Goal: Task Accomplishment & Management: Use online tool/utility

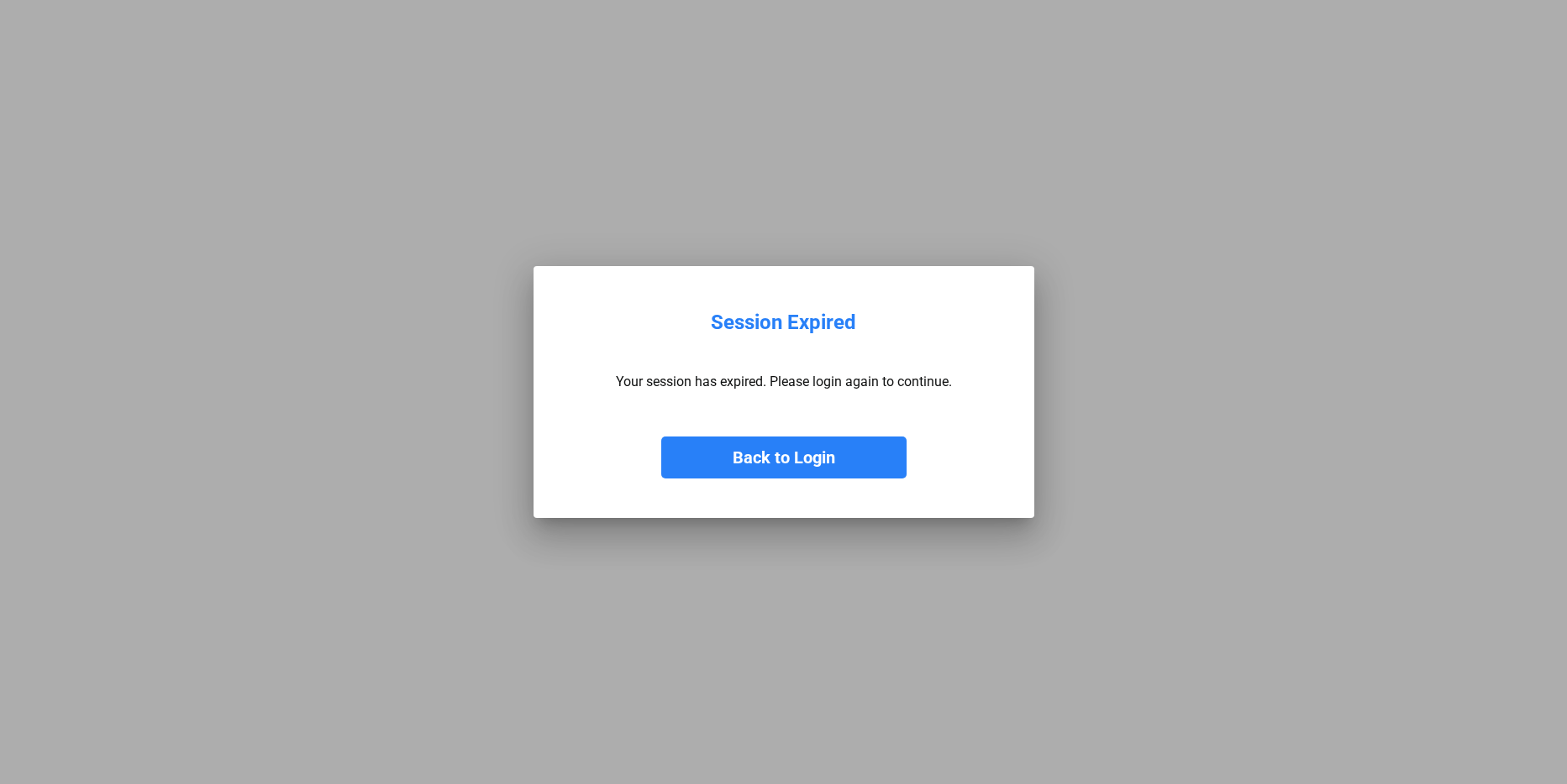
click at [756, 465] on button "Back to Login" at bounding box center [784, 458] width 246 height 42
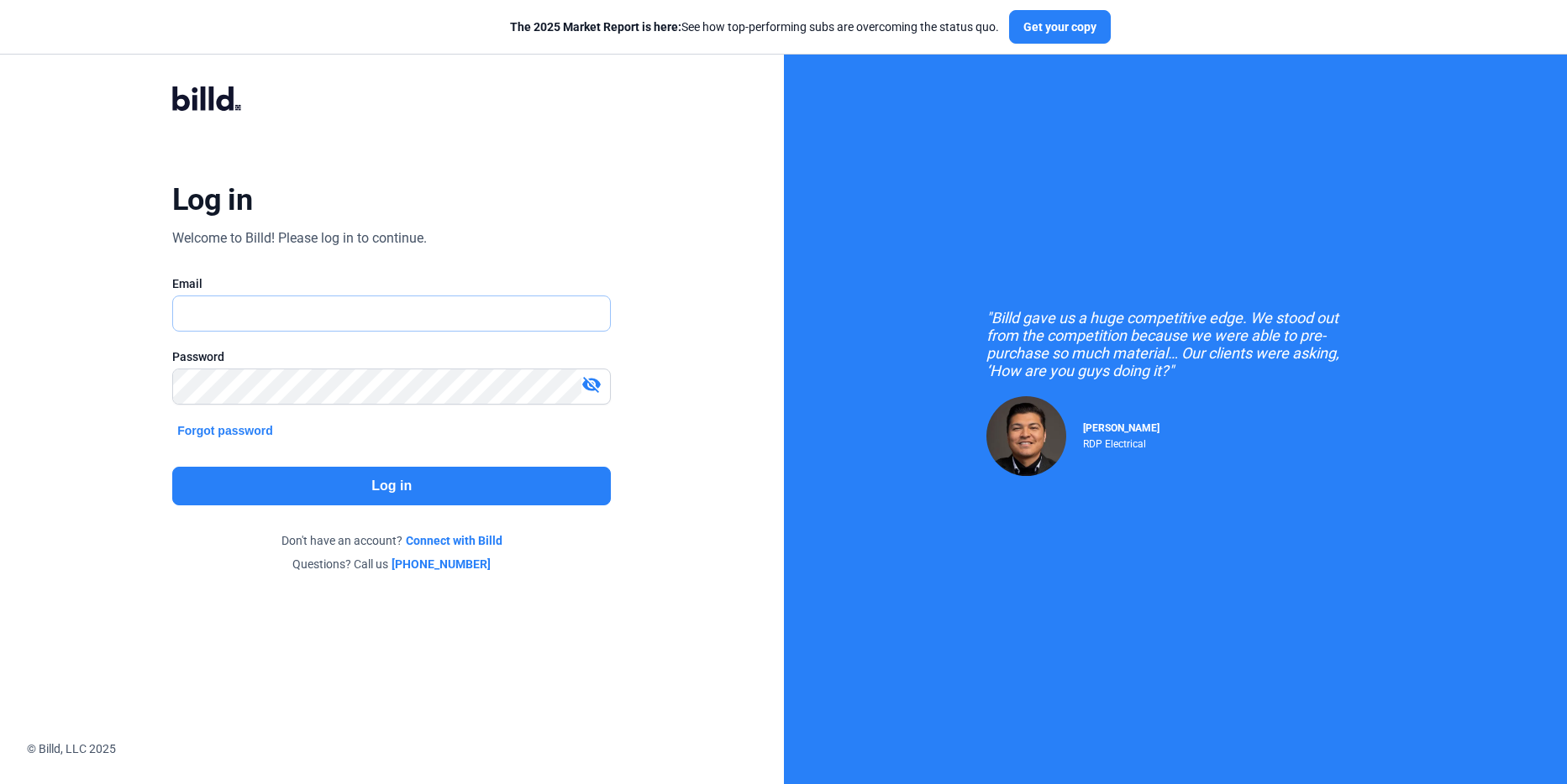
click at [269, 319] on input "text" at bounding box center [391, 313] width 437 height 34
type input "[PERSON_NAME][EMAIL_ADDRESS][DOMAIN_NAME]"
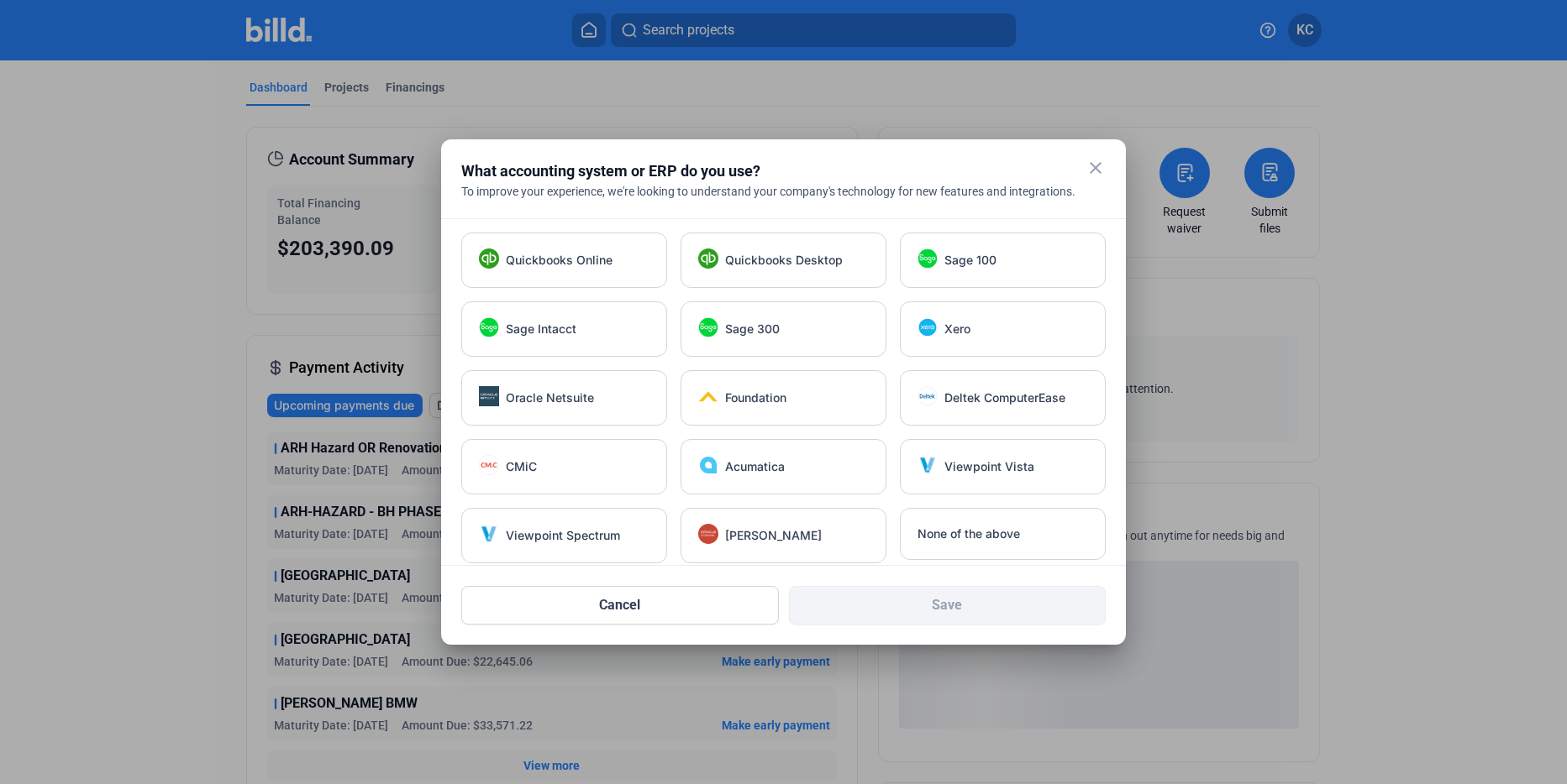
click at [1091, 162] on mat-icon "close" at bounding box center [1095, 168] width 20 height 20
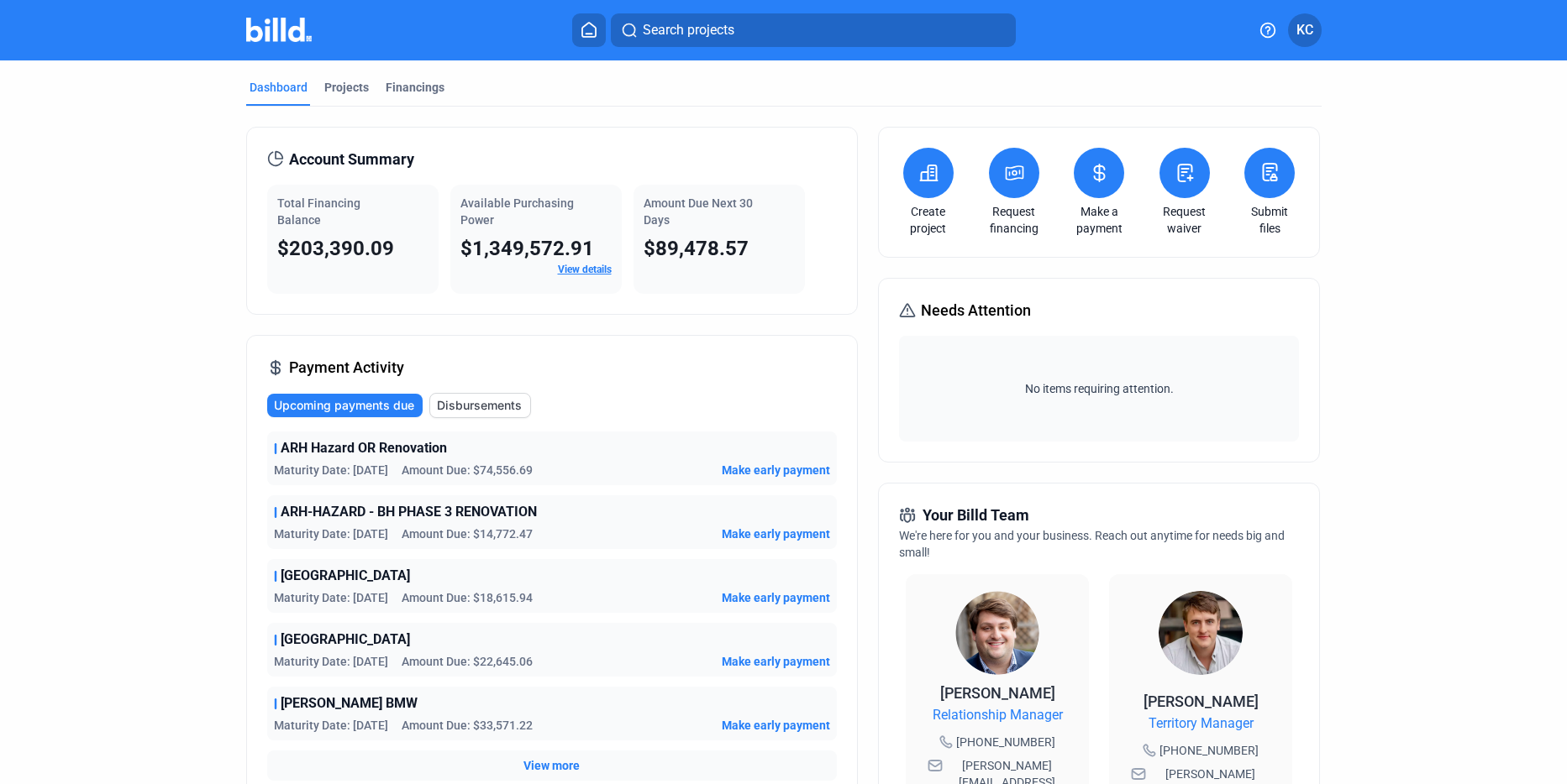
click at [1306, 25] on span "KC" at bounding box center [1305, 30] width 17 height 20
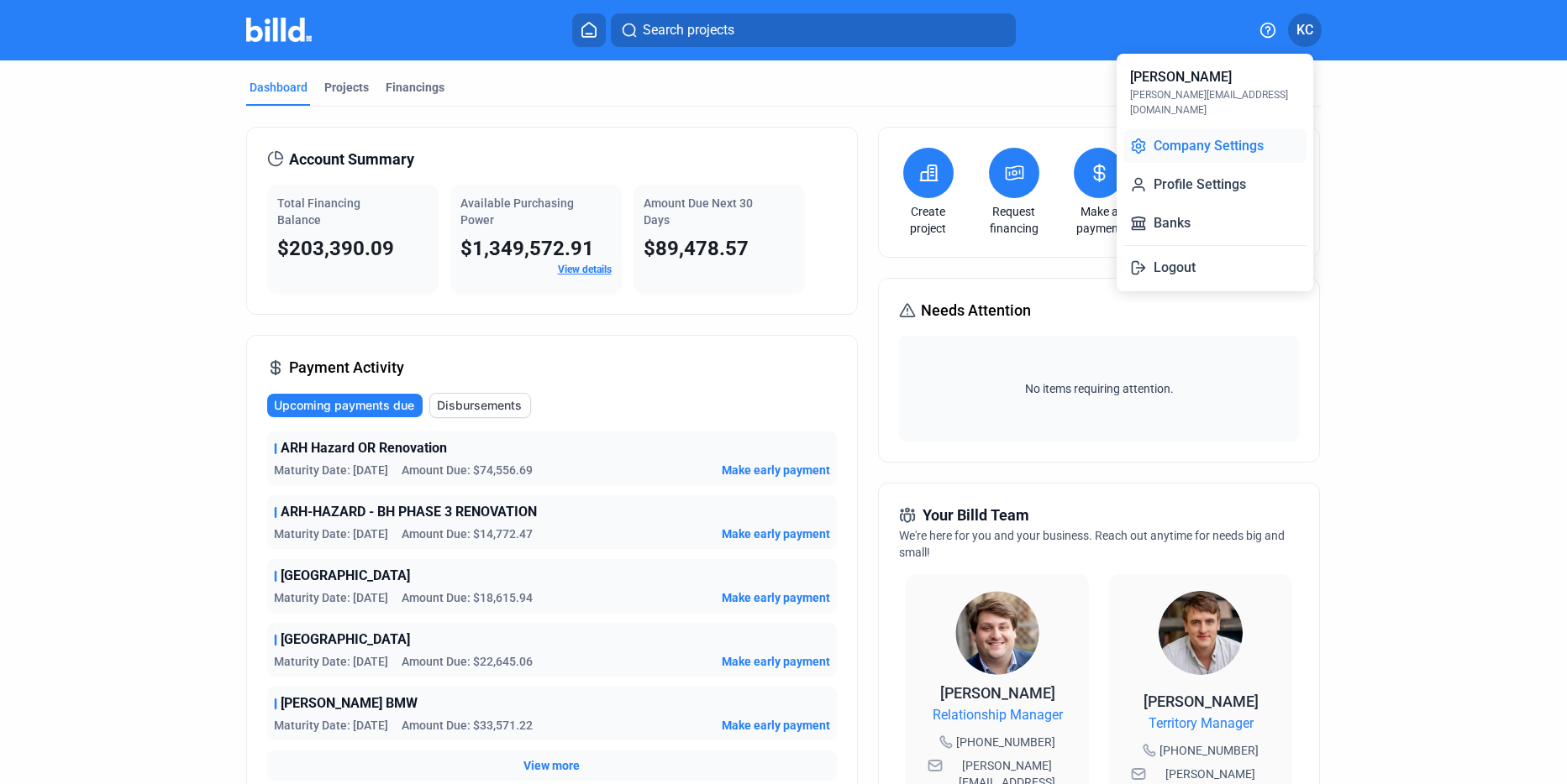
click at [1182, 130] on button "Company Settings" at bounding box center [1215, 146] width 183 height 34
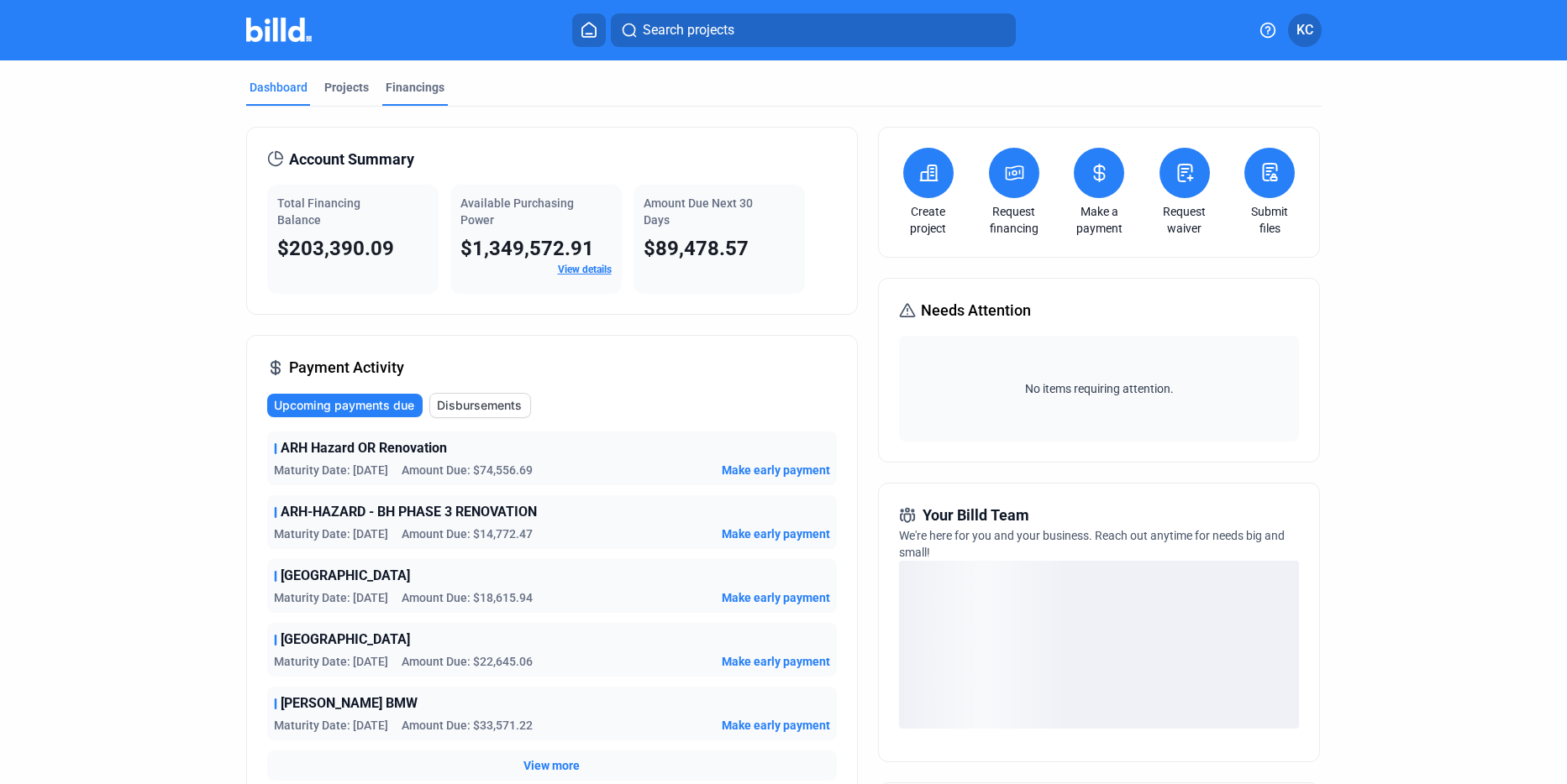
click at [411, 79] on div "Financings" at bounding box center [415, 87] width 59 height 17
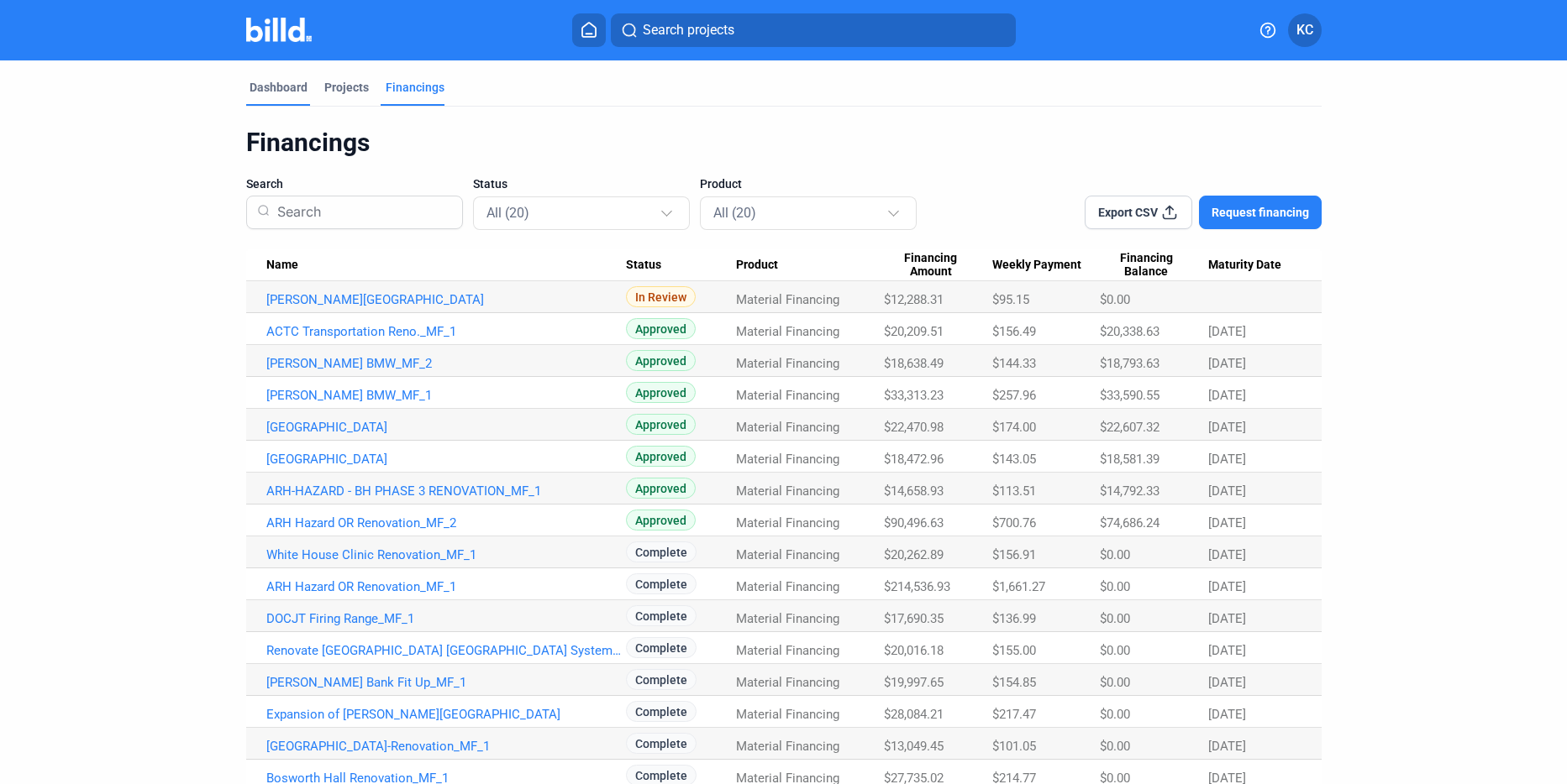
click at [258, 80] on div "Dashboard" at bounding box center [278, 87] width 58 height 17
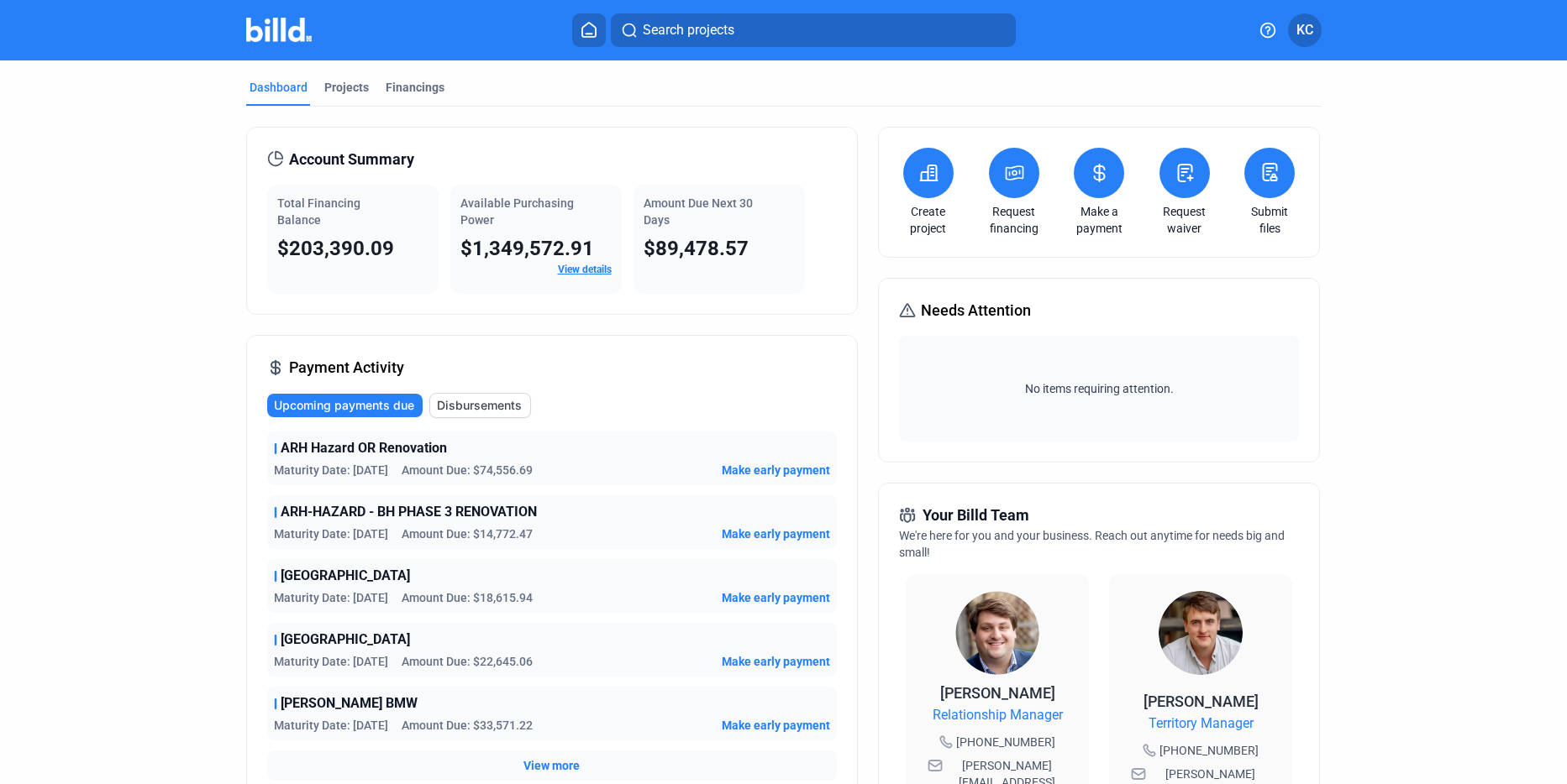
click at [1073, 401] on div "No items requiring attention." at bounding box center [1099, 388] width 400 height 106
click at [1071, 379] on div "No items requiring attention." at bounding box center [1099, 388] width 400 height 106
click at [1343, 358] on div "Dashboard Projects Financings Account Summary Total Financing Balance $203,390.…" at bounding box center [784, 642] width 1143 height 1162
click at [1263, 170] on icon at bounding box center [1269, 172] width 14 height 17
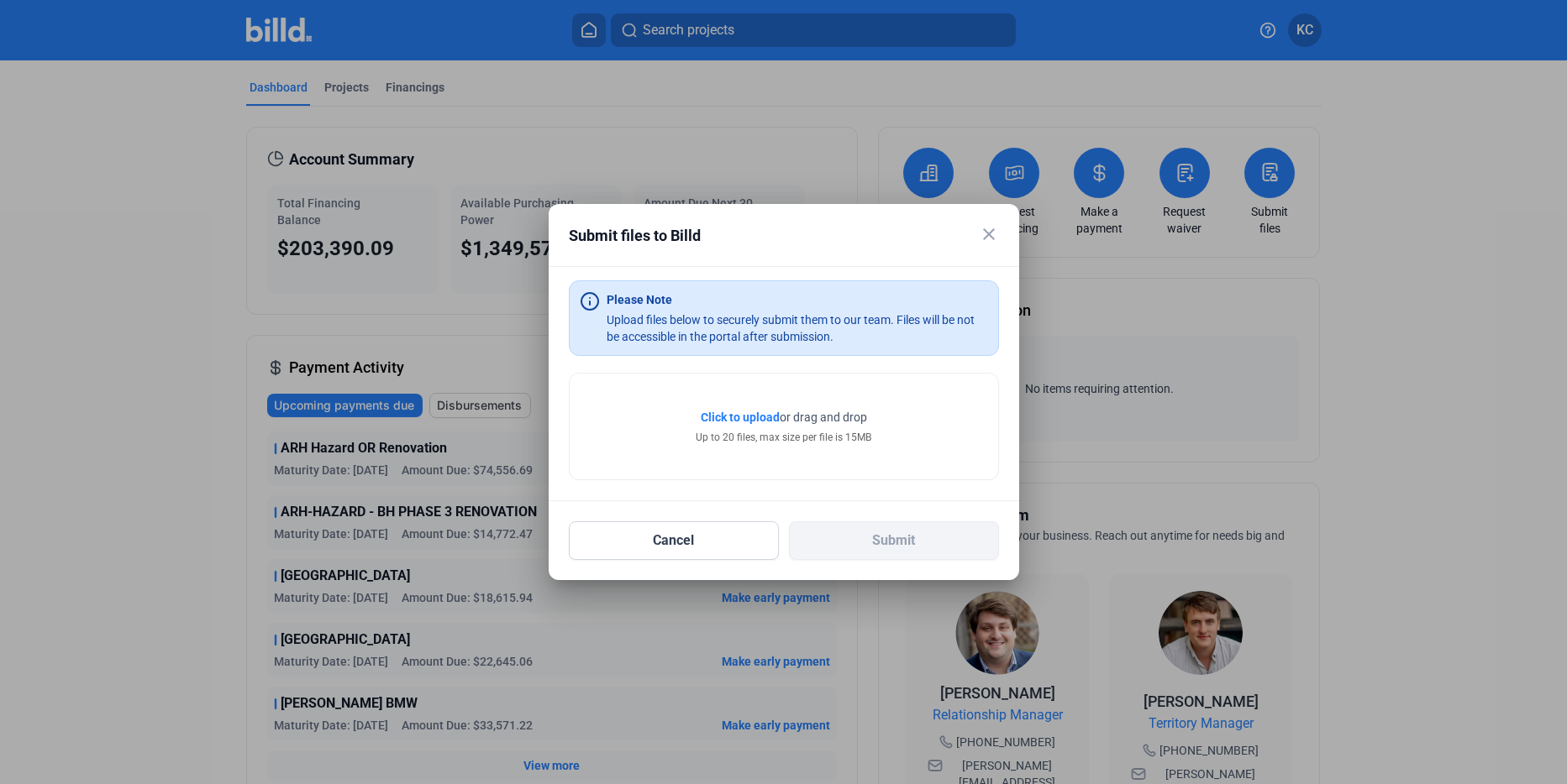
click at [735, 418] on span "Click to upload" at bounding box center [740, 417] width 79 height 14
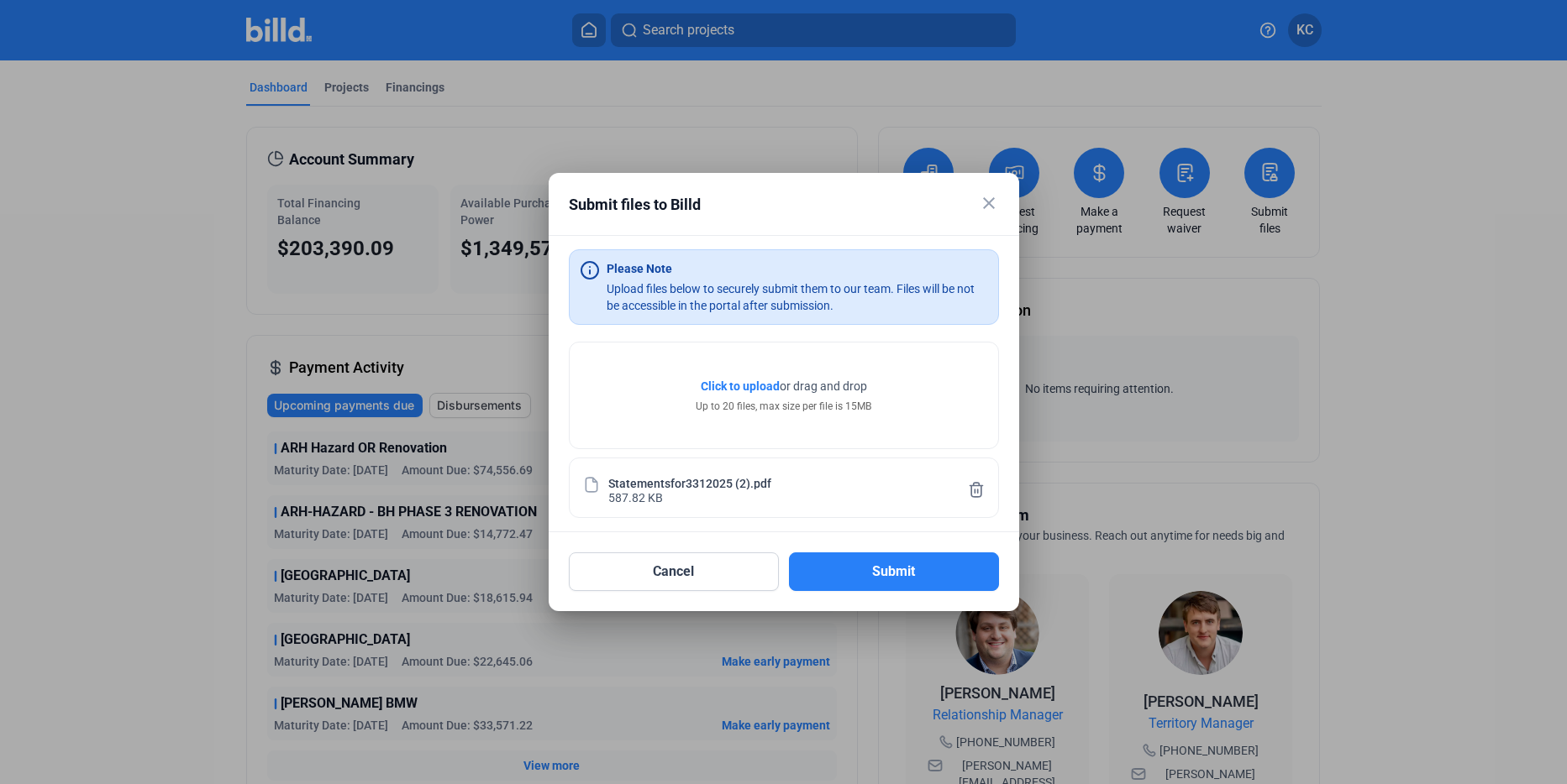
click at [718, 489] on div "Statementsfor3312025 (2).pdf" at bounding box center [689, 483] width 163 height 15
drag, startPoint x: 718, startPoint y: 489, endPoint x: 628, endPoint y: 489, distance: 90.0
click at [628, 489] on div "Statementsfor3312025 (2).pdf" at bounding box center [689, 483] width 163 height 15
click at [628, 495] on div "587.82 KB" at bounding box center [635, 497] width 54 height 15
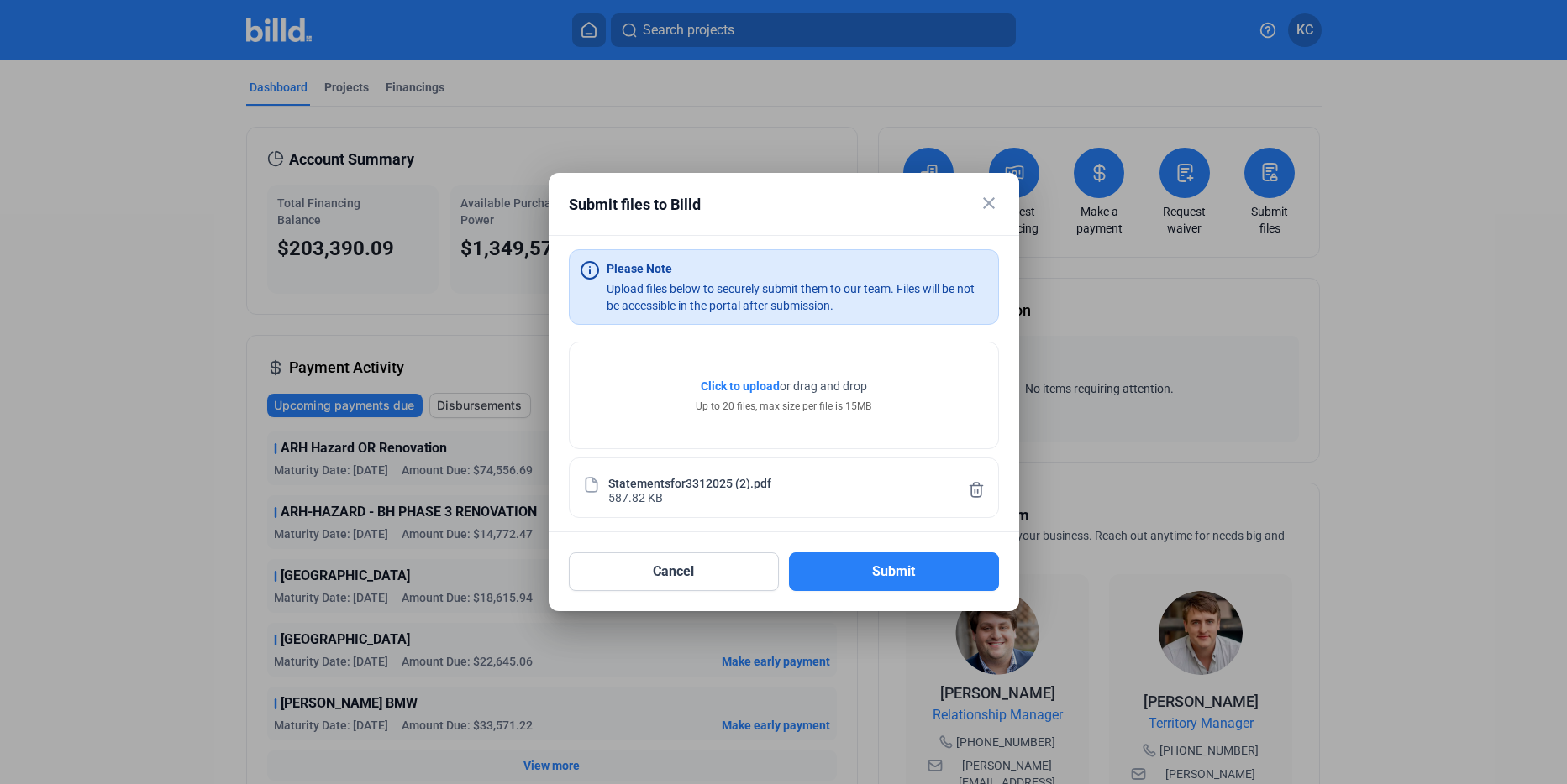
click at [628, 495] on div "587.82 KB" at bounding box center [635, 497] width 54 height 15
click at [655, 563] on button "Cancel" at bounding box center [674, 572] width 210 height 39
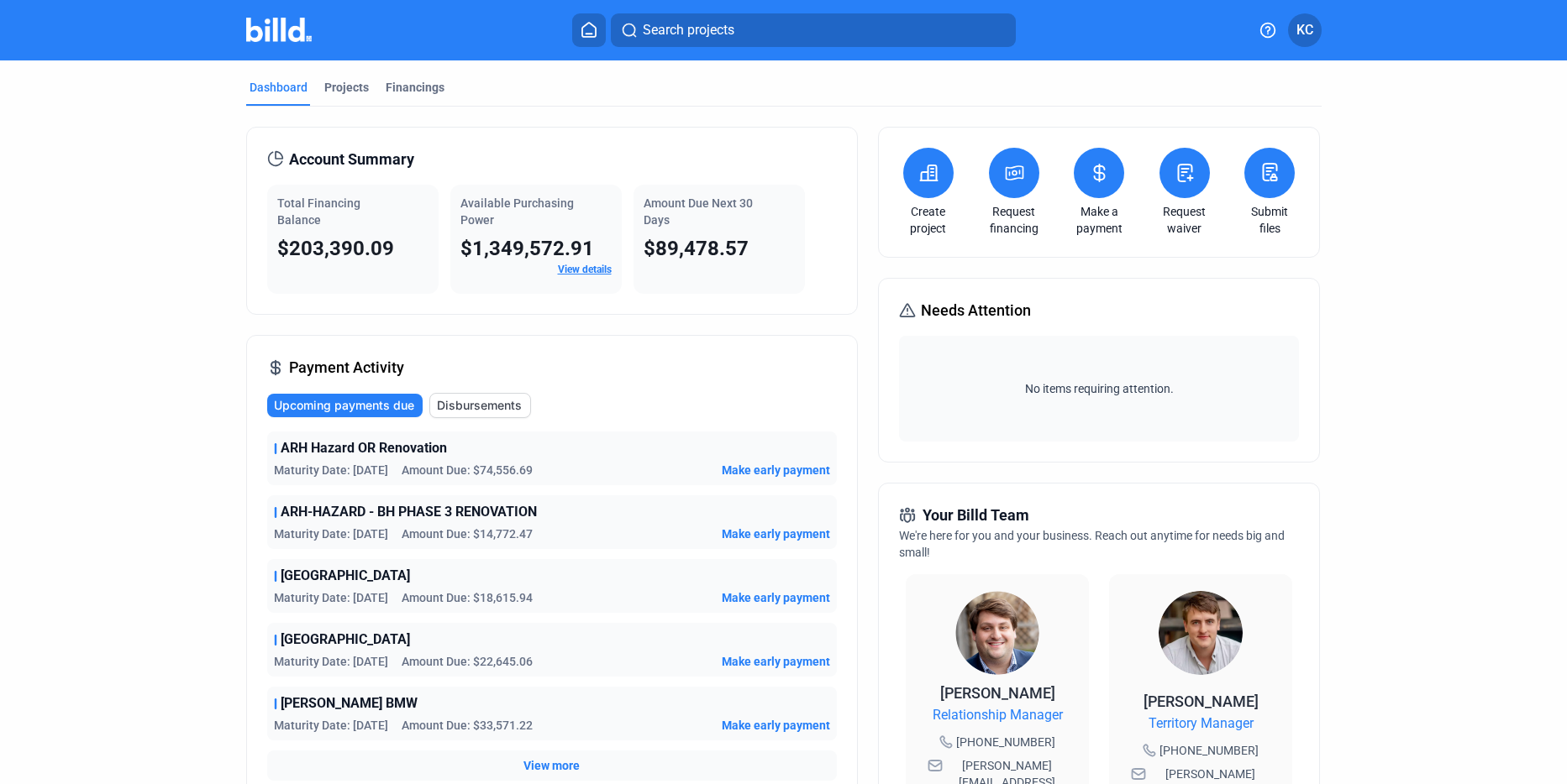
click at [1261, 179] on icon at bounding box center [1270, 172] width 21 height 20
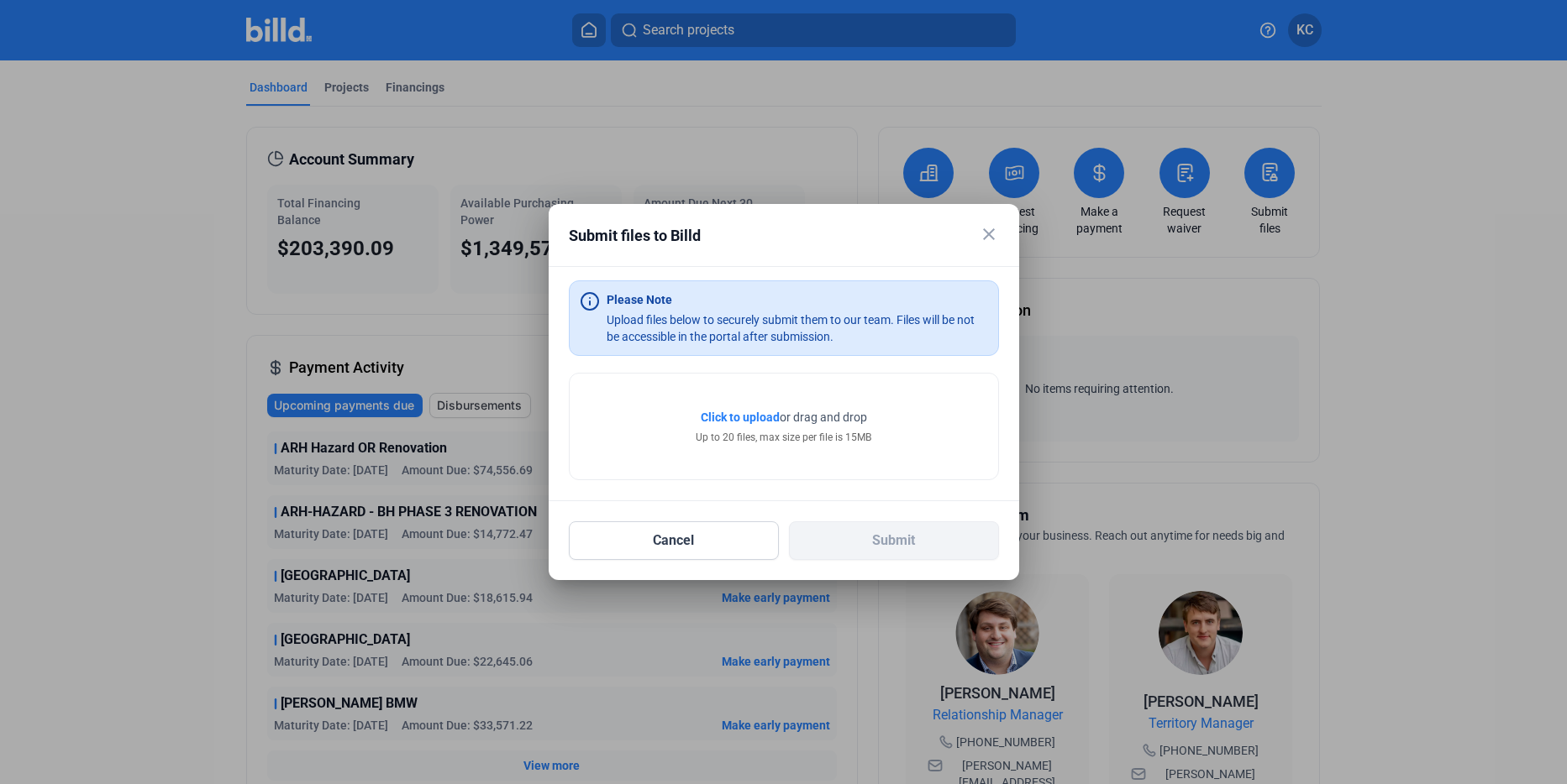
click at [732, 414] on span "Click to upload" at bounding box center [740, 417] width 79 height 14
click at [753, 418] on span "Click to upload" at bounding box center [740, 417] width 79 height 14
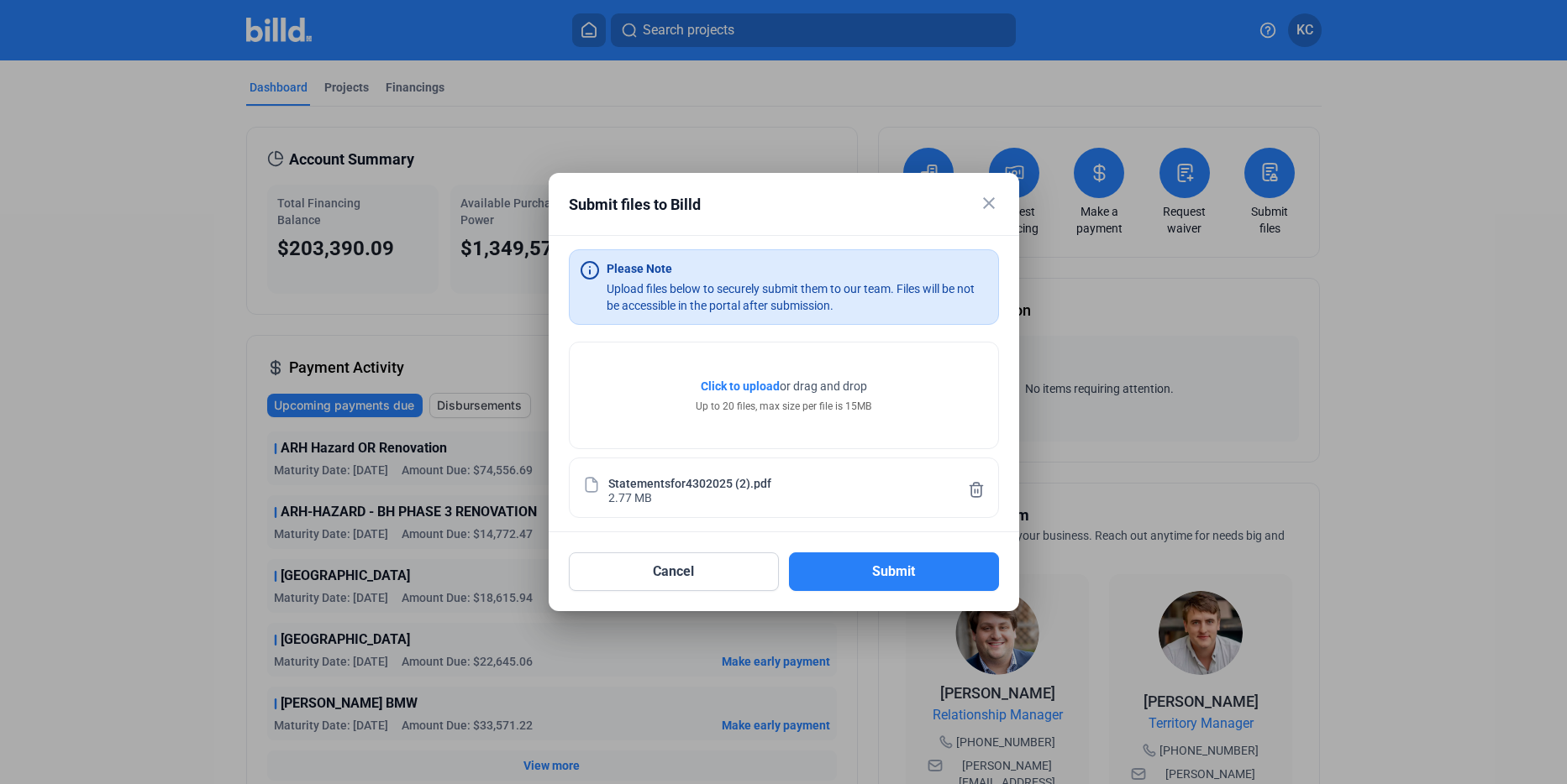
click at [745, 380] on span "Click to upload" at bounding box center [740, 386] width 79 height 14
click at [973, 482] on icon at bounding box center [977, 490] width 17 height 17
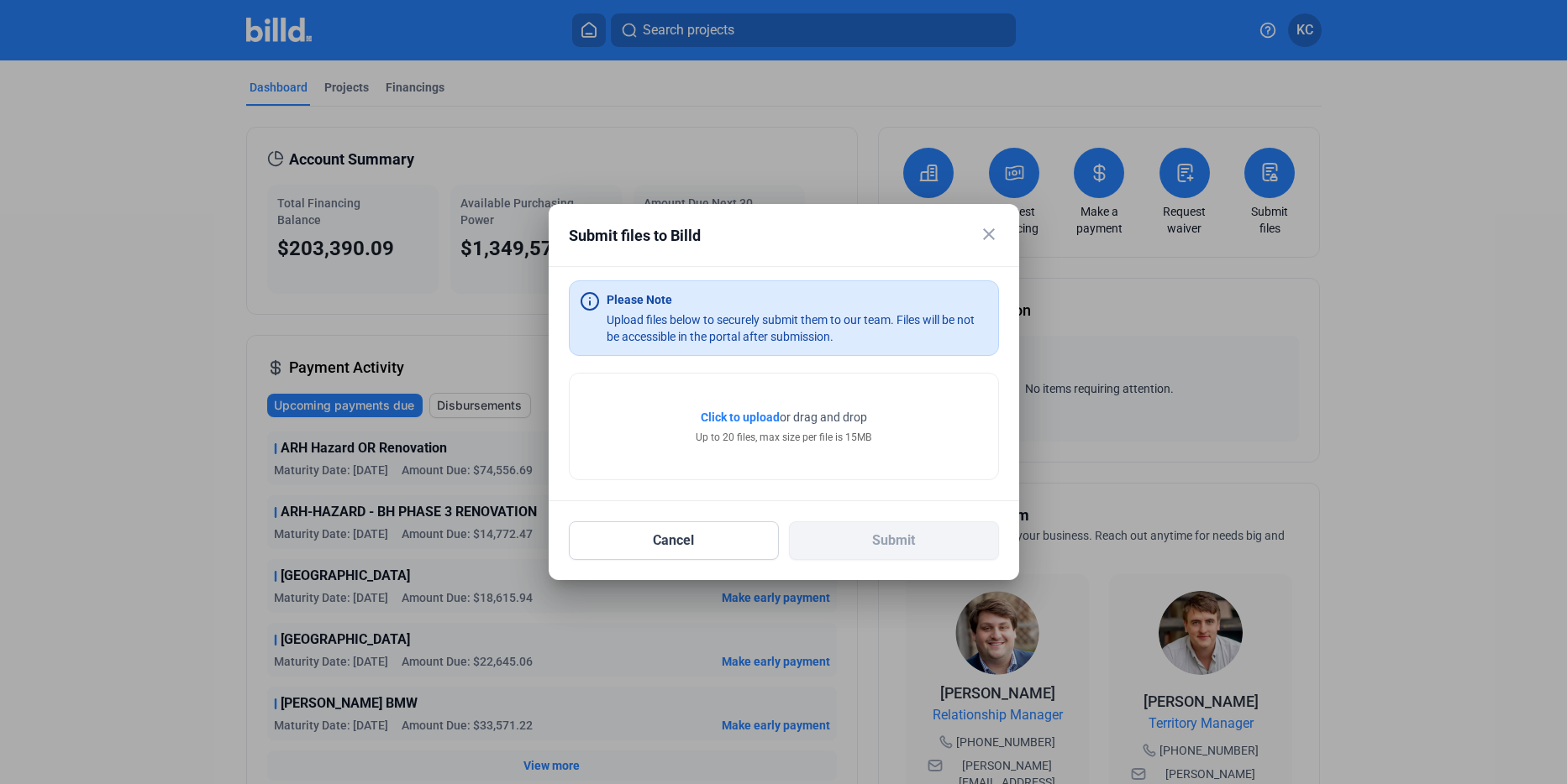
click at [755, 414] on span "Click to upload" at bounding box center [740, 417] width 79 height 14
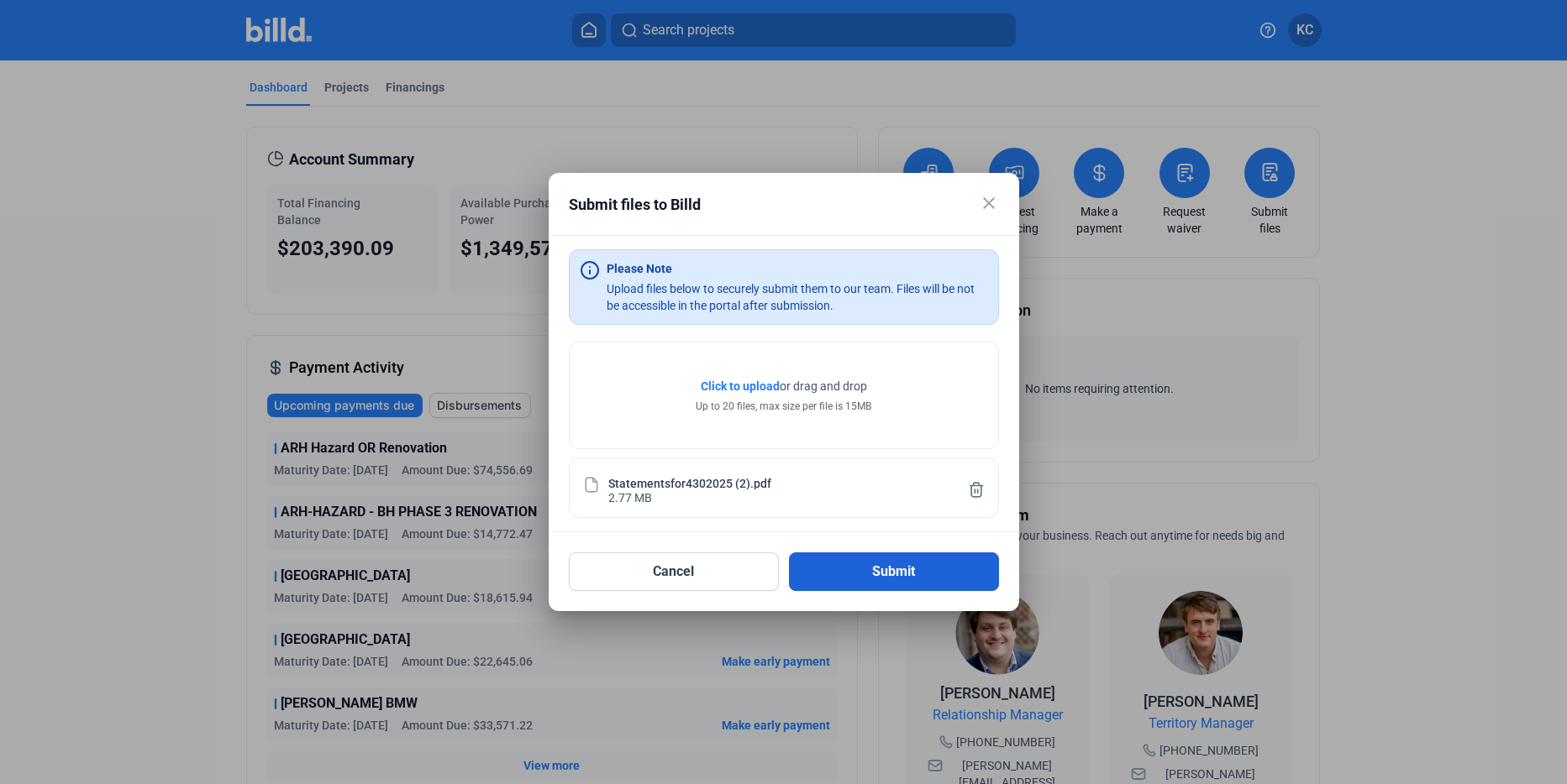
click at [889, 574] on button "Submit" at bounding box center [894, 572] width 210 height 39
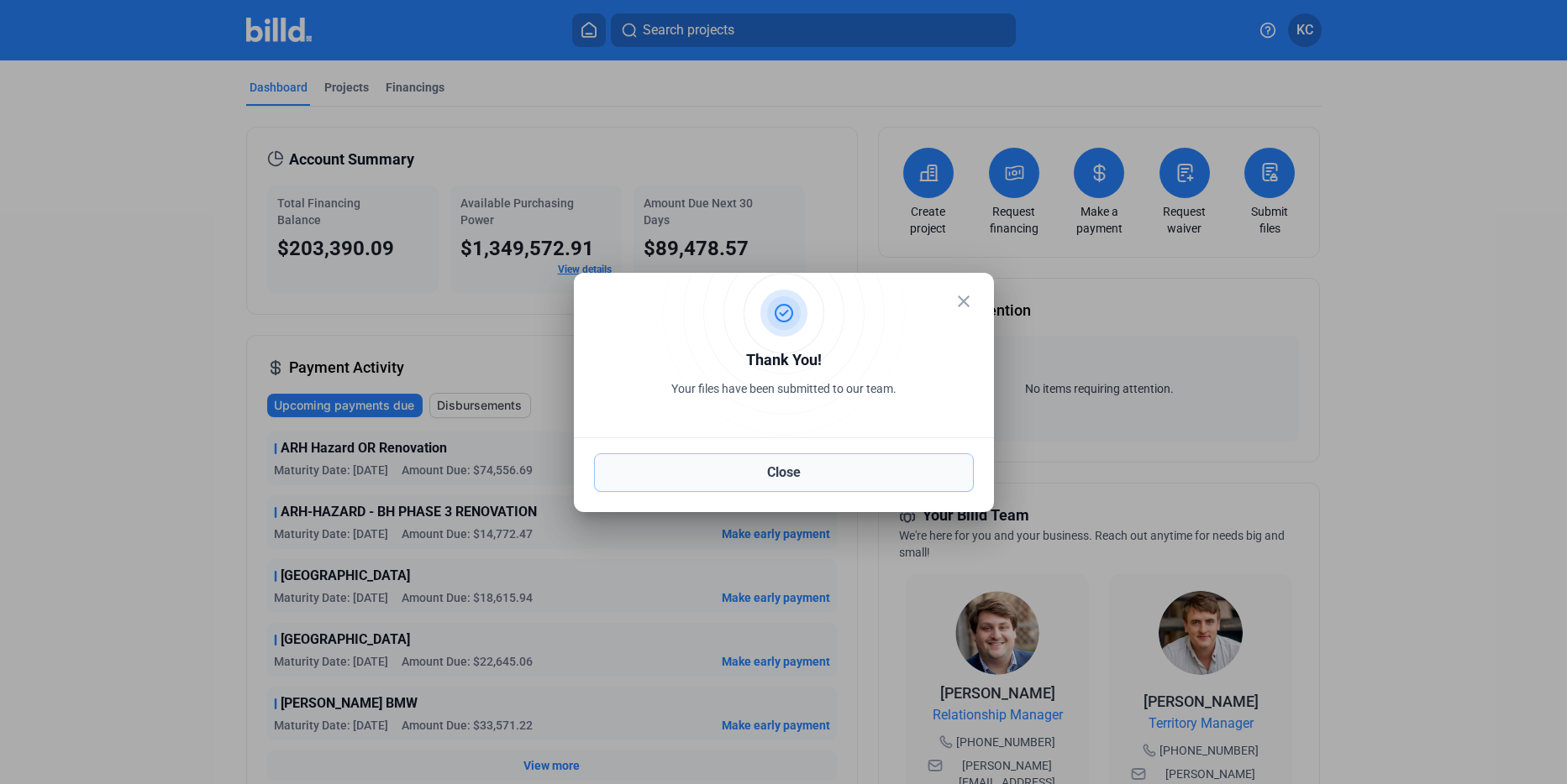
click at [776, 482] on button "Close" at bounding box center [784, 472] width 380 height 39
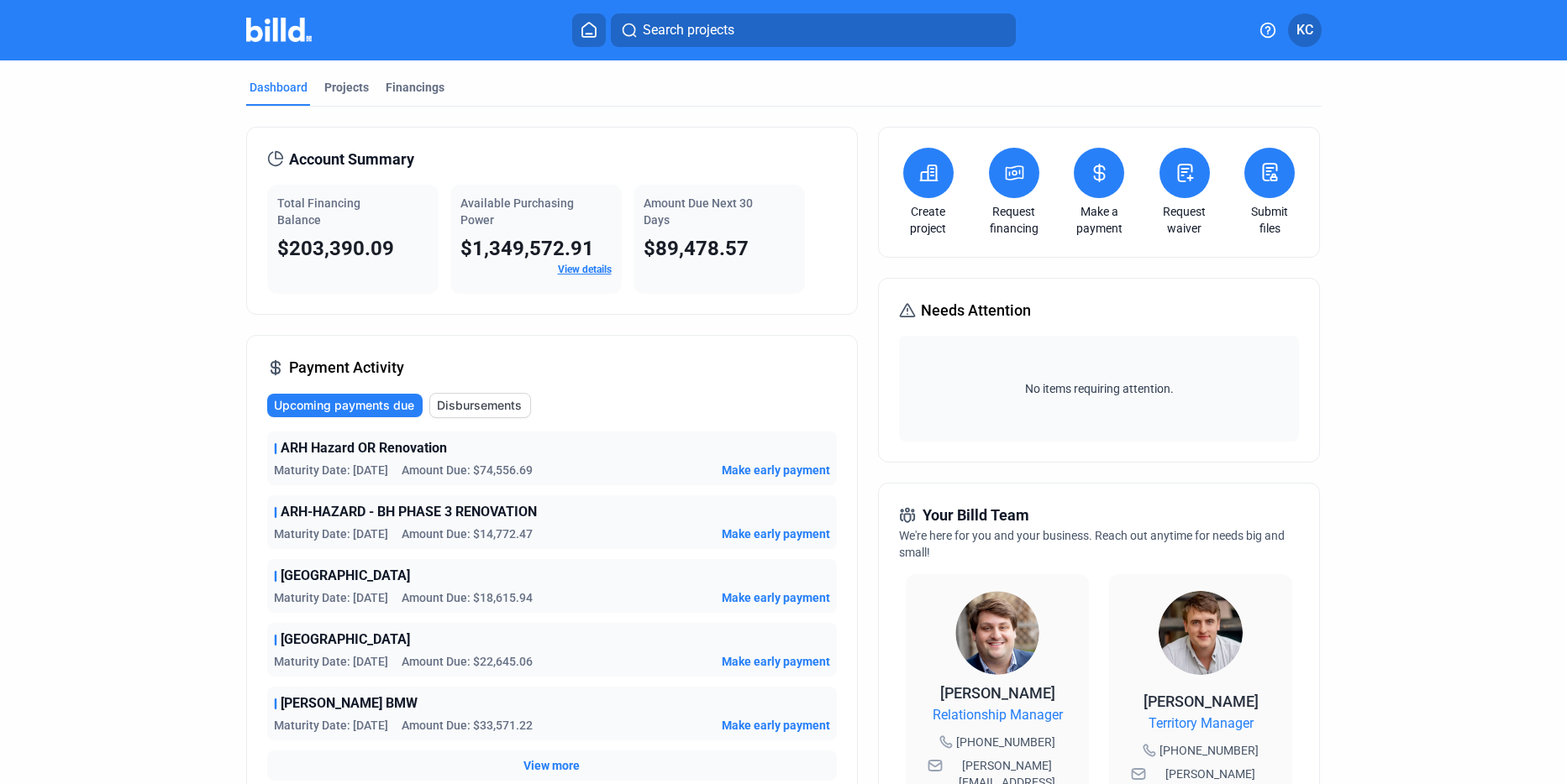
click at [1261, 188] on button at bounding box center [1269, 173] width 51 height 51
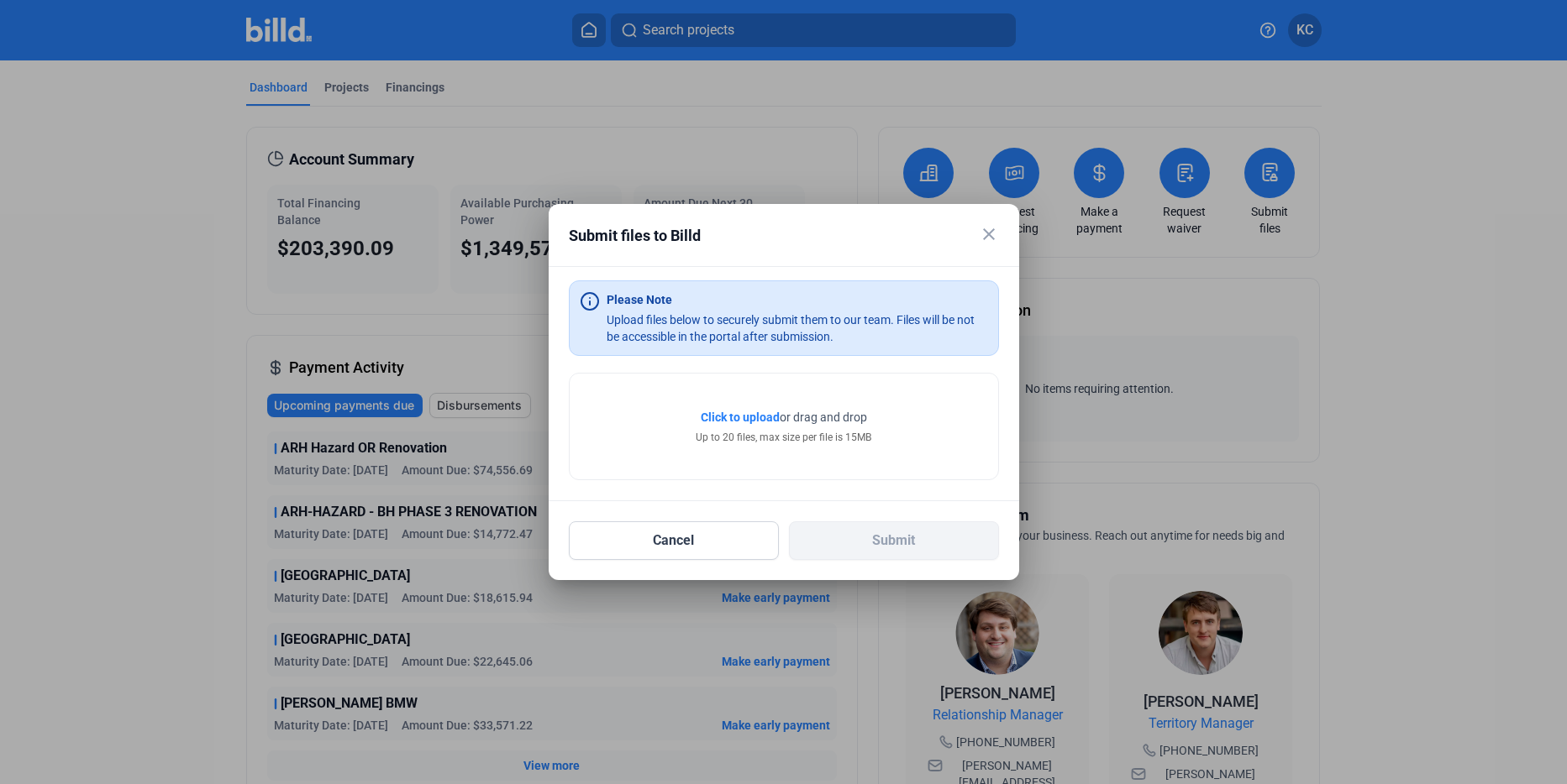
click at [737, 417] on span "Click to upload" at bounding box center [740, 417] width 79 height 14
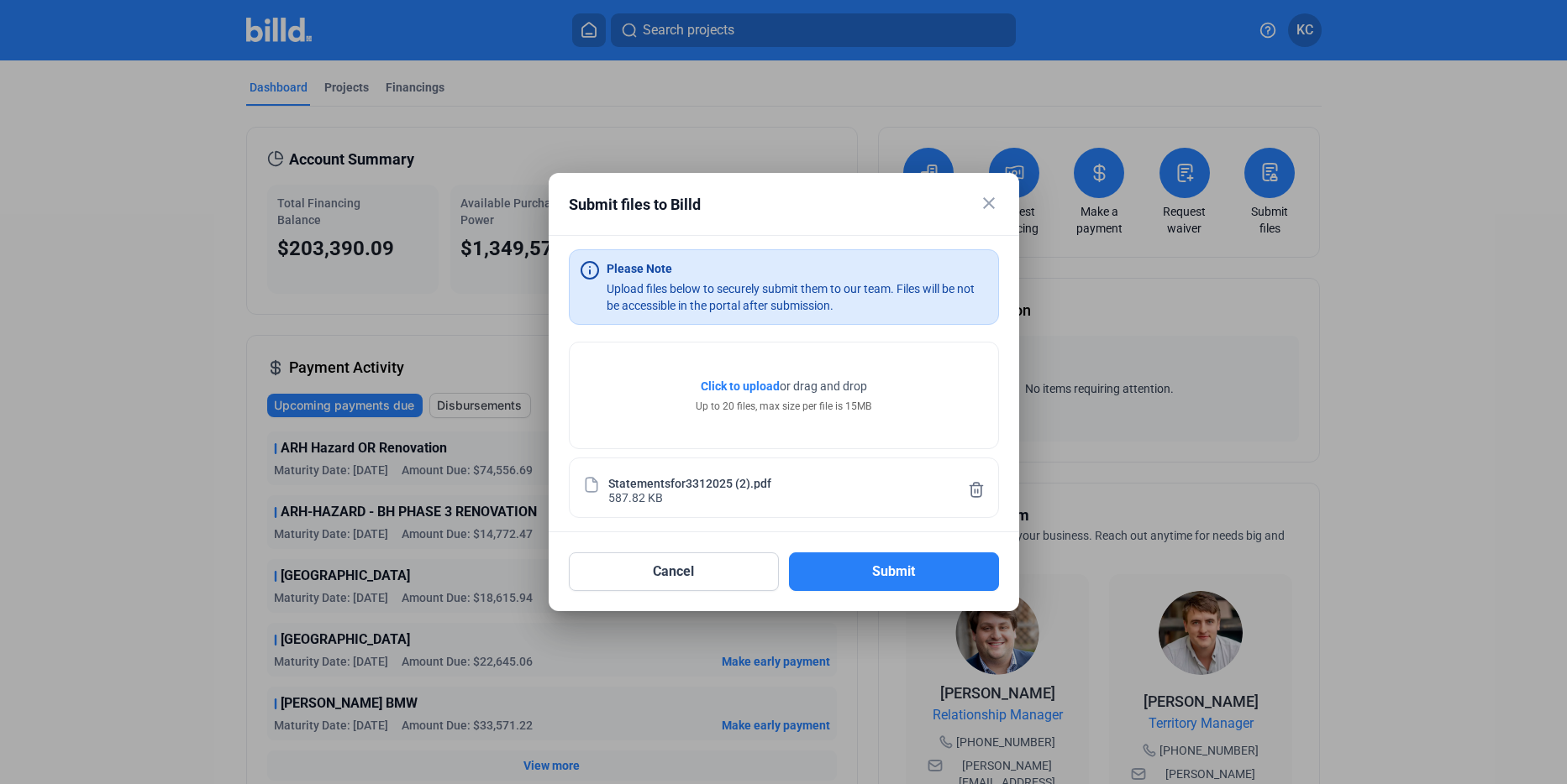
click at [752, 383] on span "Click to upload" at bounding box center [740, 386] width 79 height 14
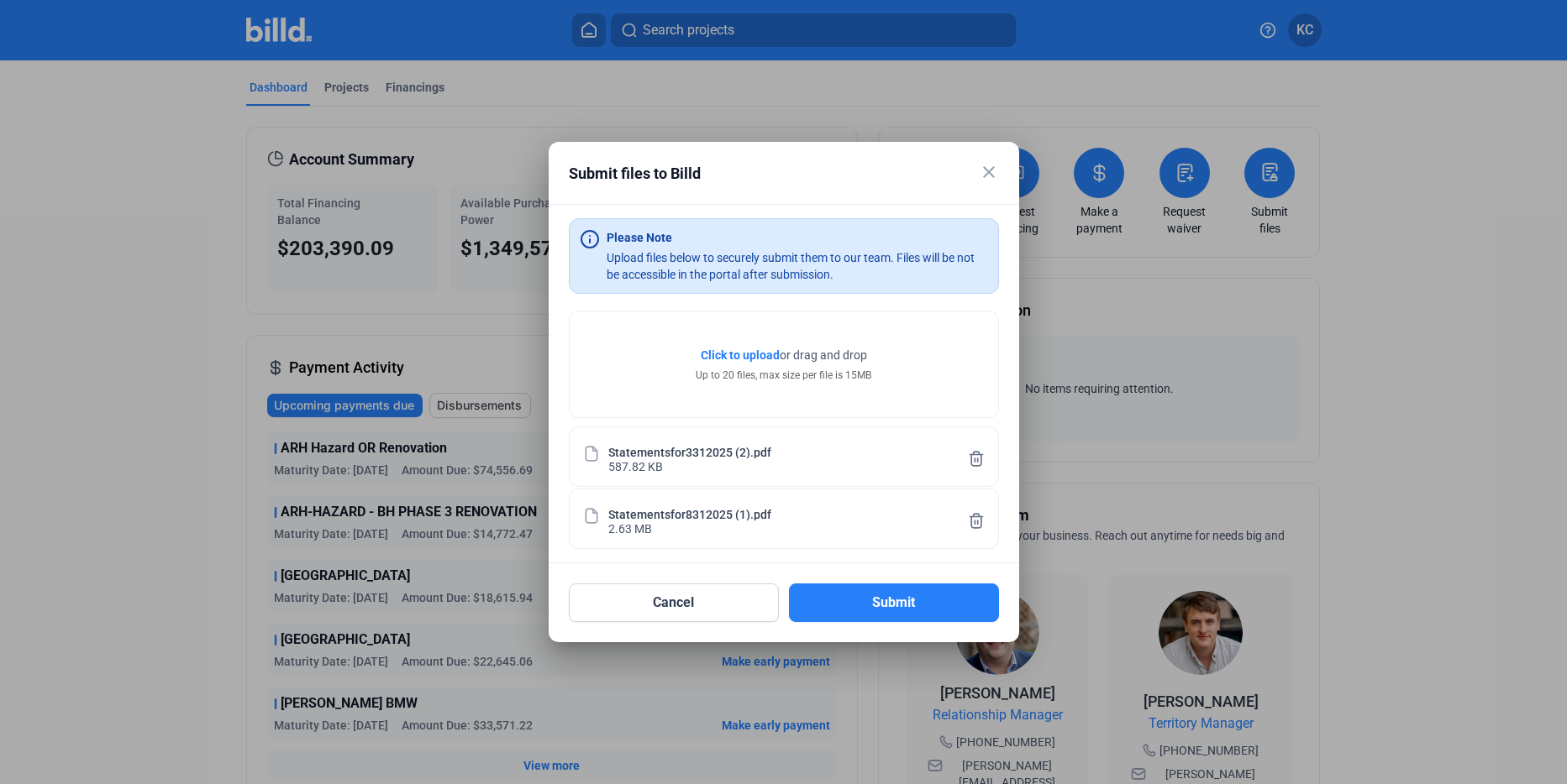
click at [746, 355] on span "Click to upload" at bounding box center [740, 355] width 79 height 14
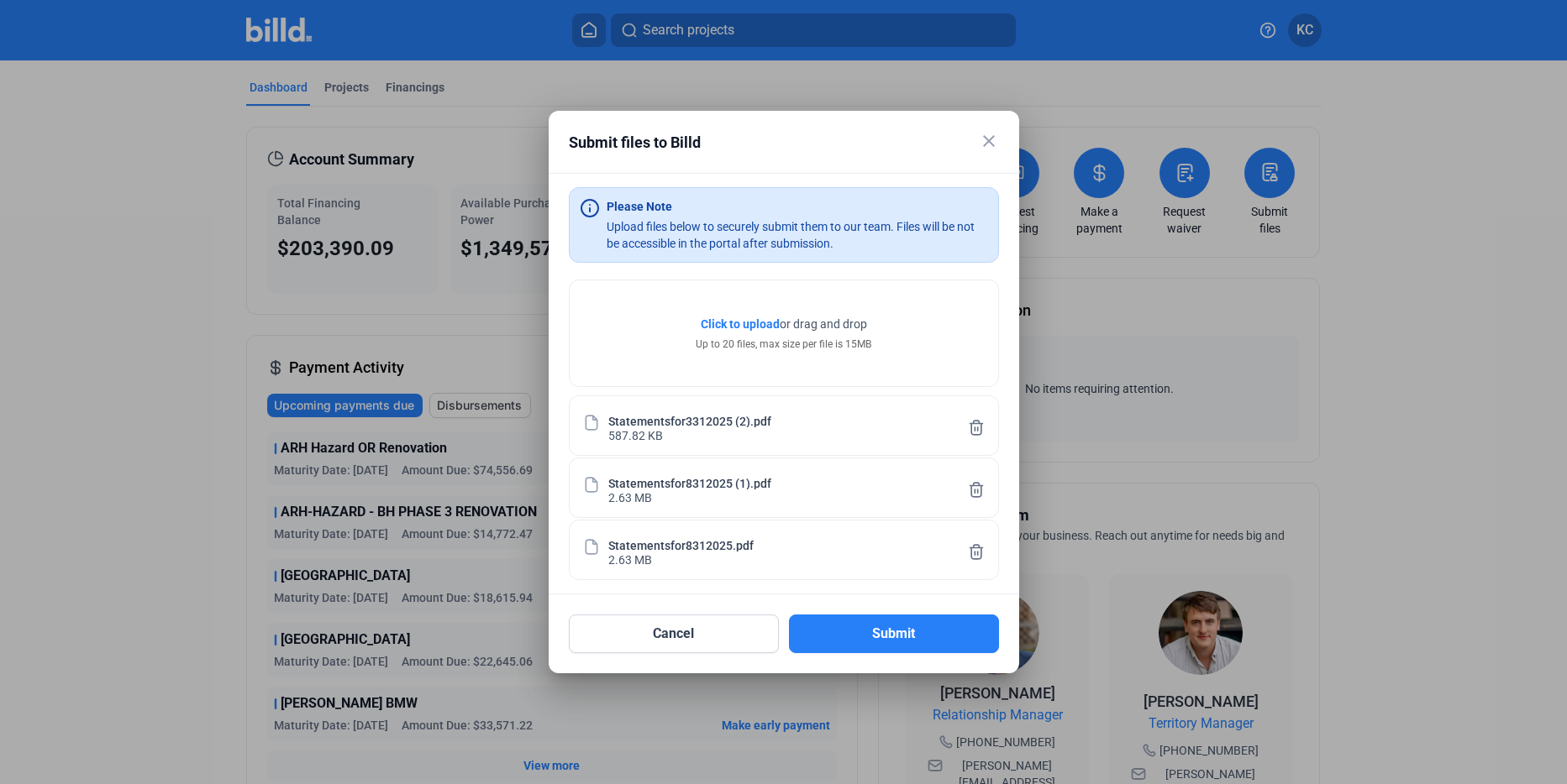
click at [738, 321] on span "Click to upload" at bounding box center [740, 324] width 79 height 14
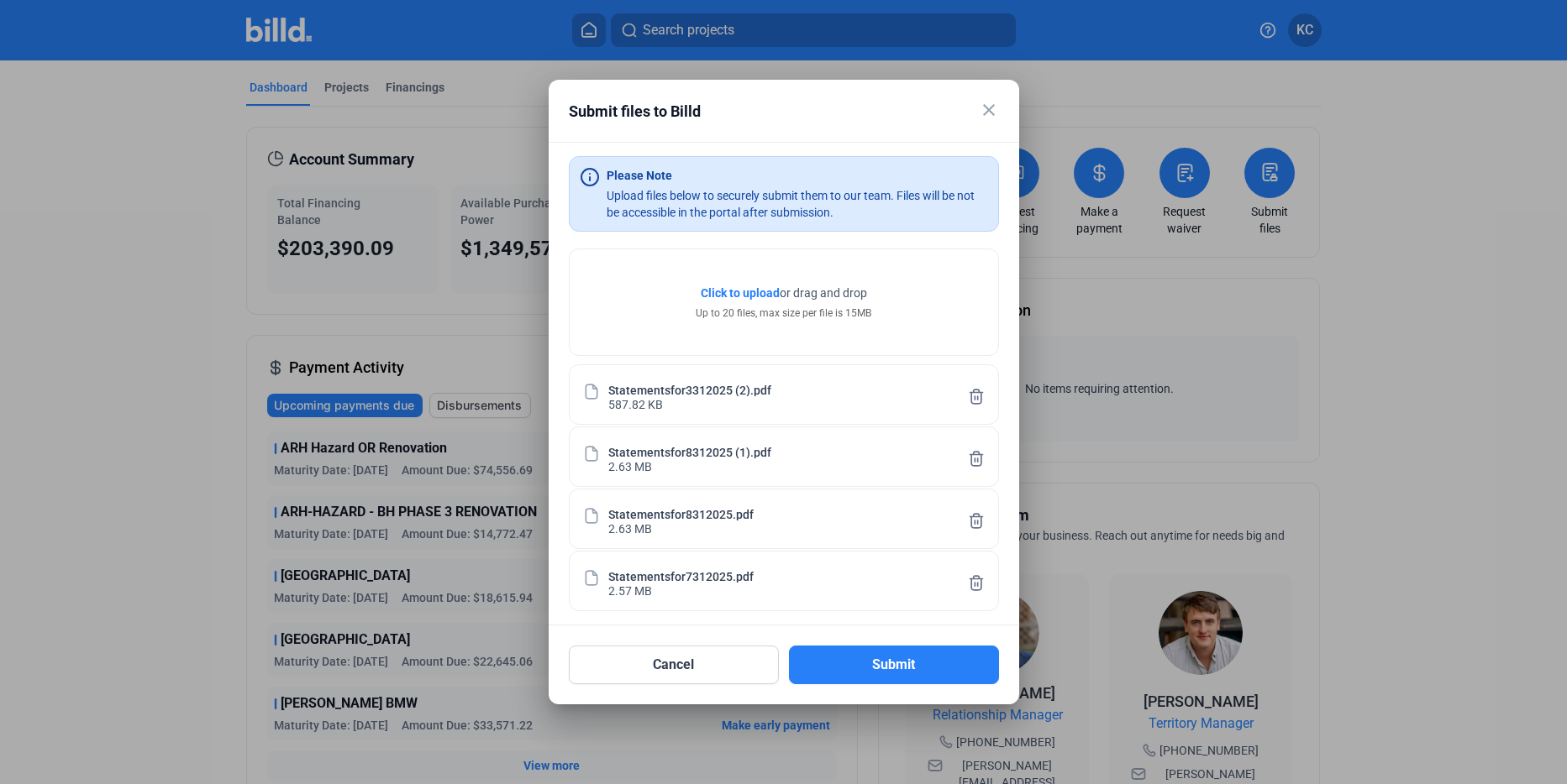
click at [727, 290] on span "Click to upload" at bounding box center [740, 293] width 79 height 14
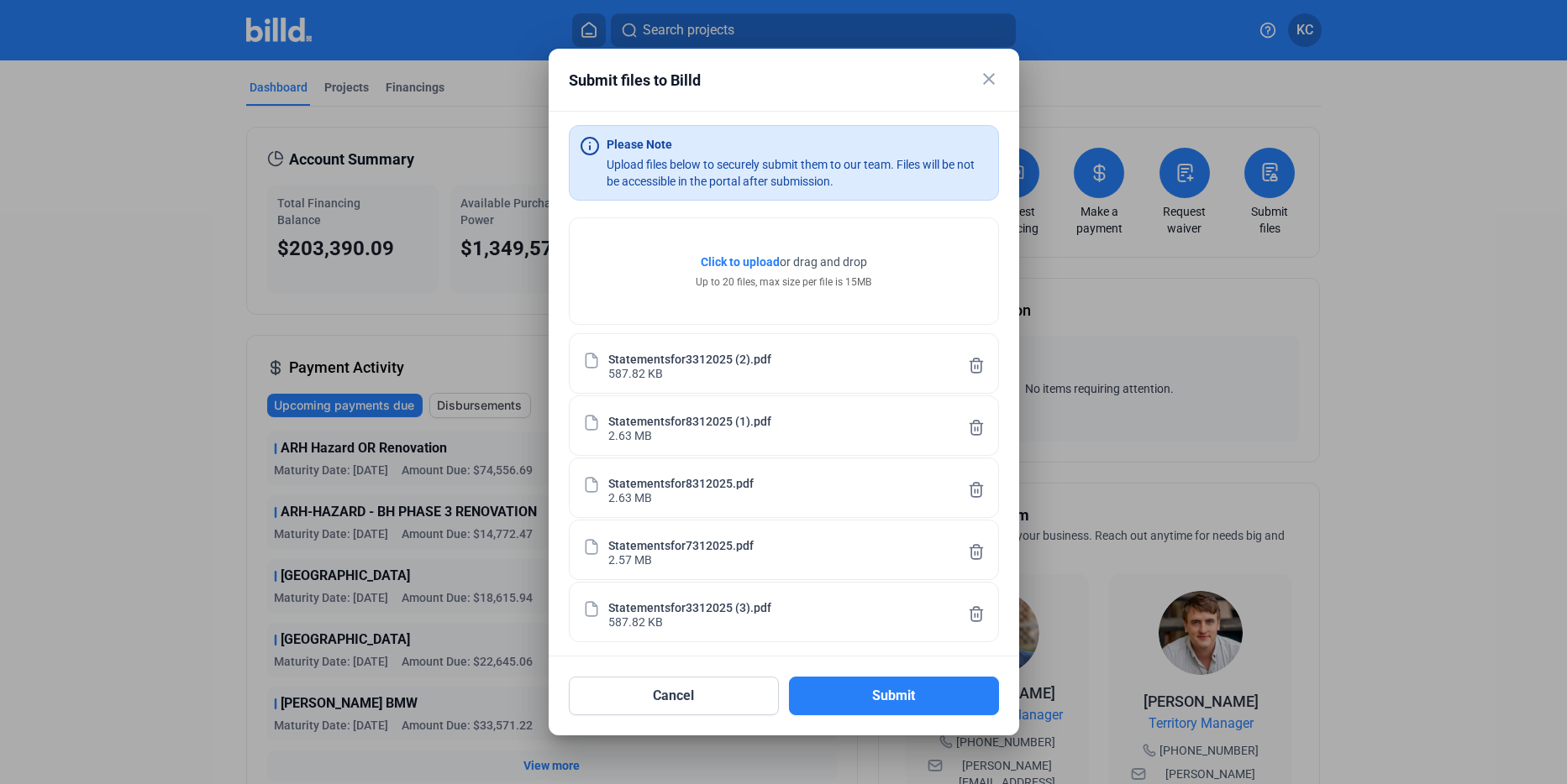
click at [910, 710] on button "Submit" at bounding box center [894, 696] width 210 height 39
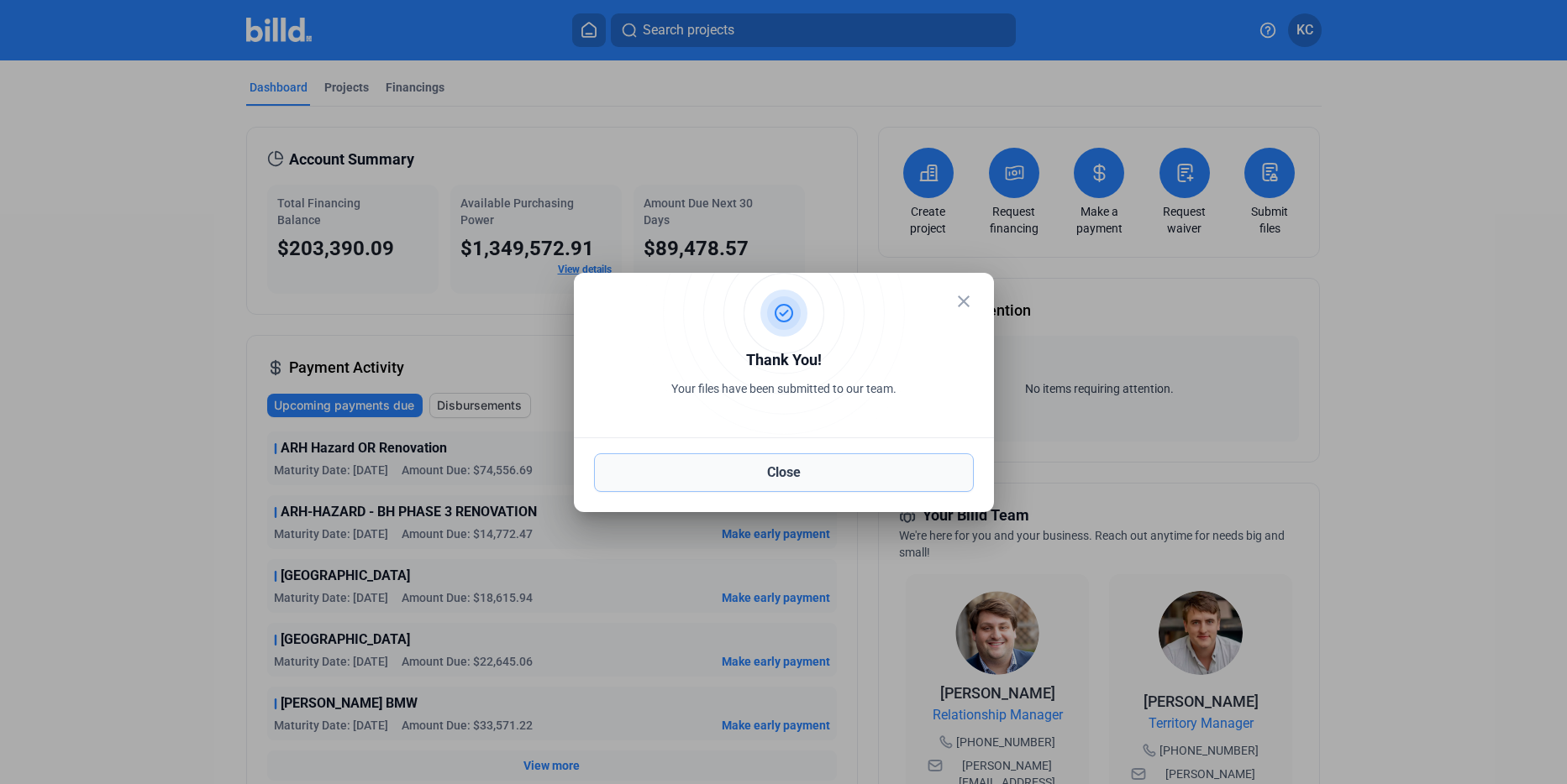
click at [779, 471] on button "Close" at bounding box center [784, 472] width 380 height 39
